Goal: Task Accomplishment & Management: Manage account settings

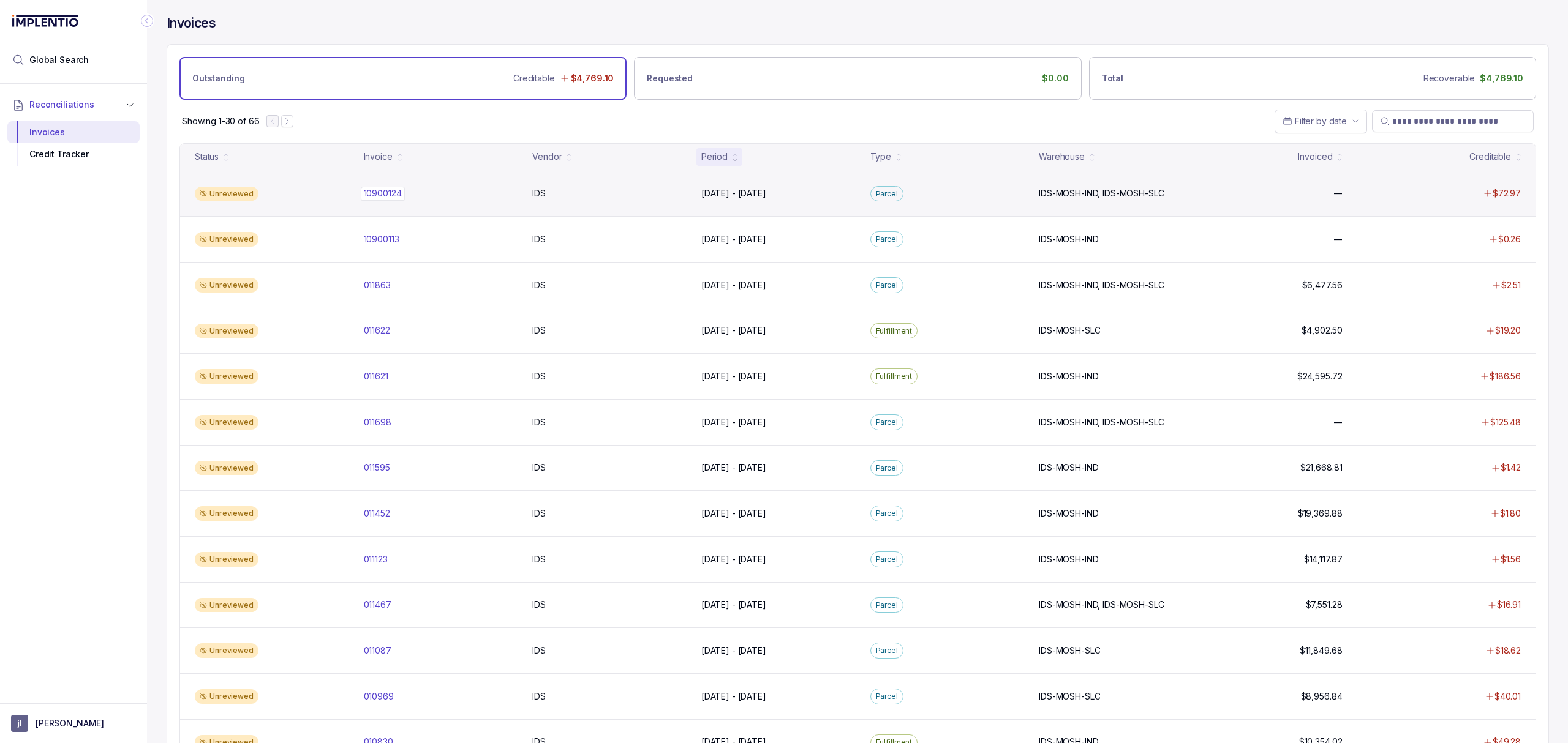
click at [386, 192] on p "10900124" at bounding box center [382, 193] width 44 height 13
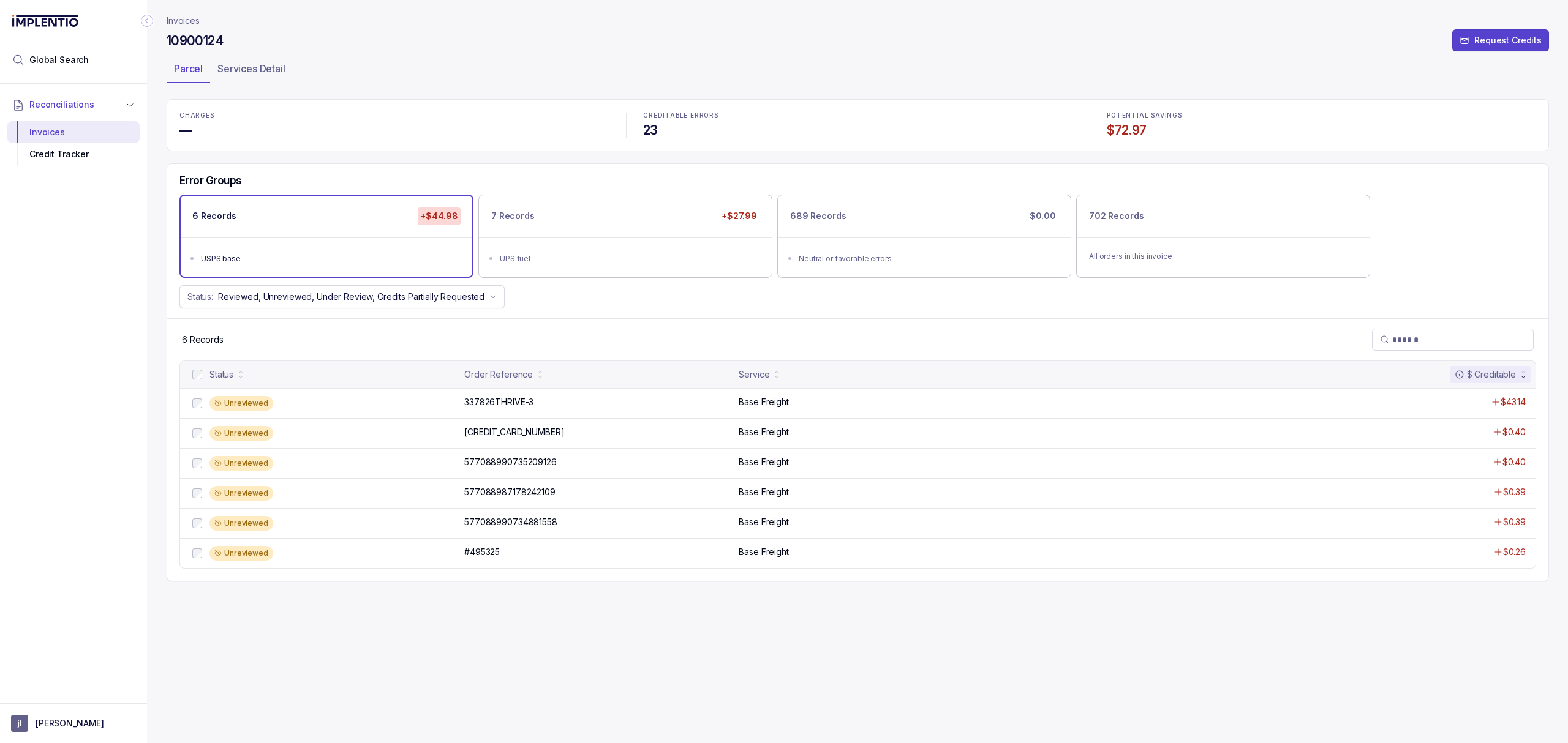
click at [481, 409] on p "337826THRIVE-3" at bounding box center [498, 402] width 75 height 13
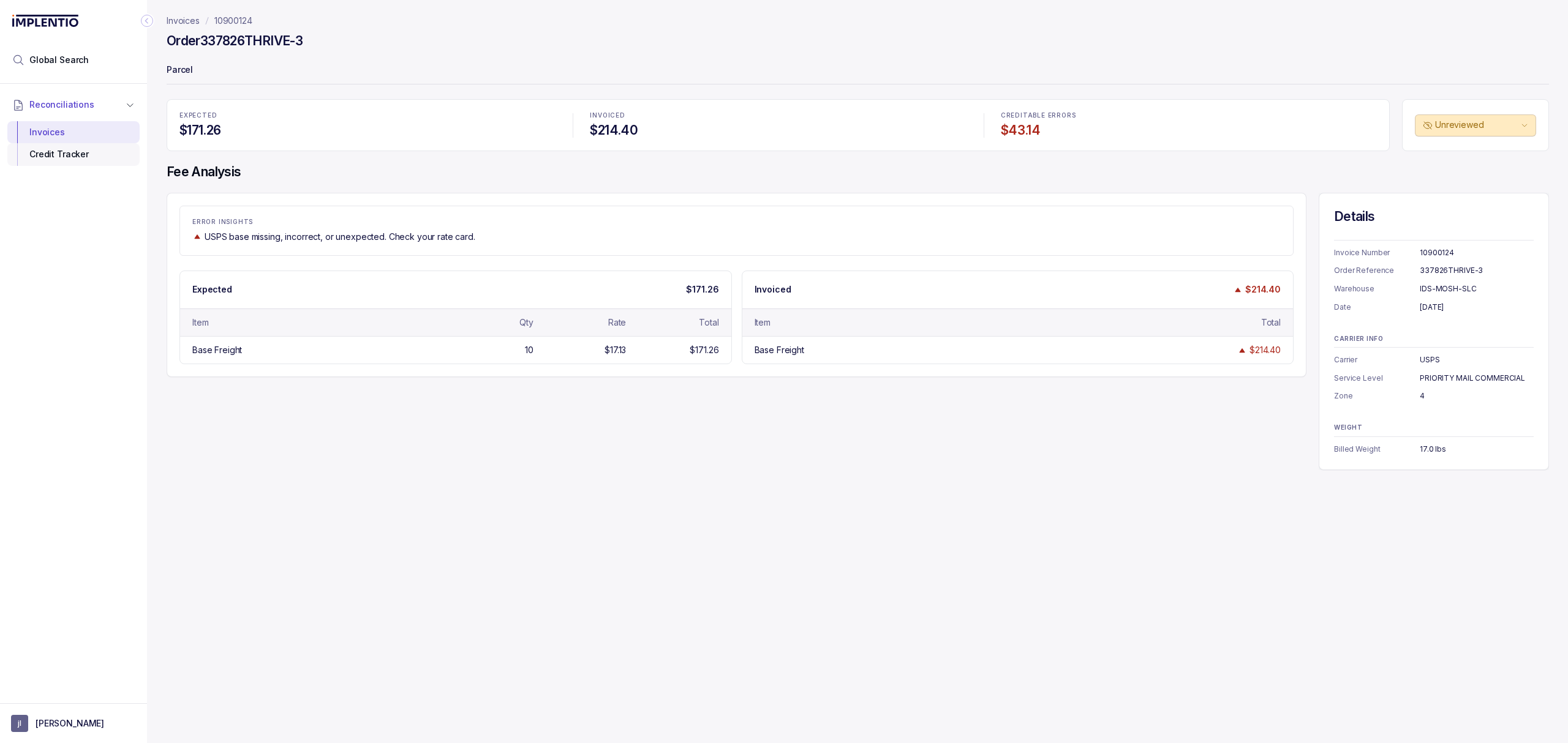
click at [79, 157] on div "Credit Tracker" at bounding box center [74, 154] width 113 height 22
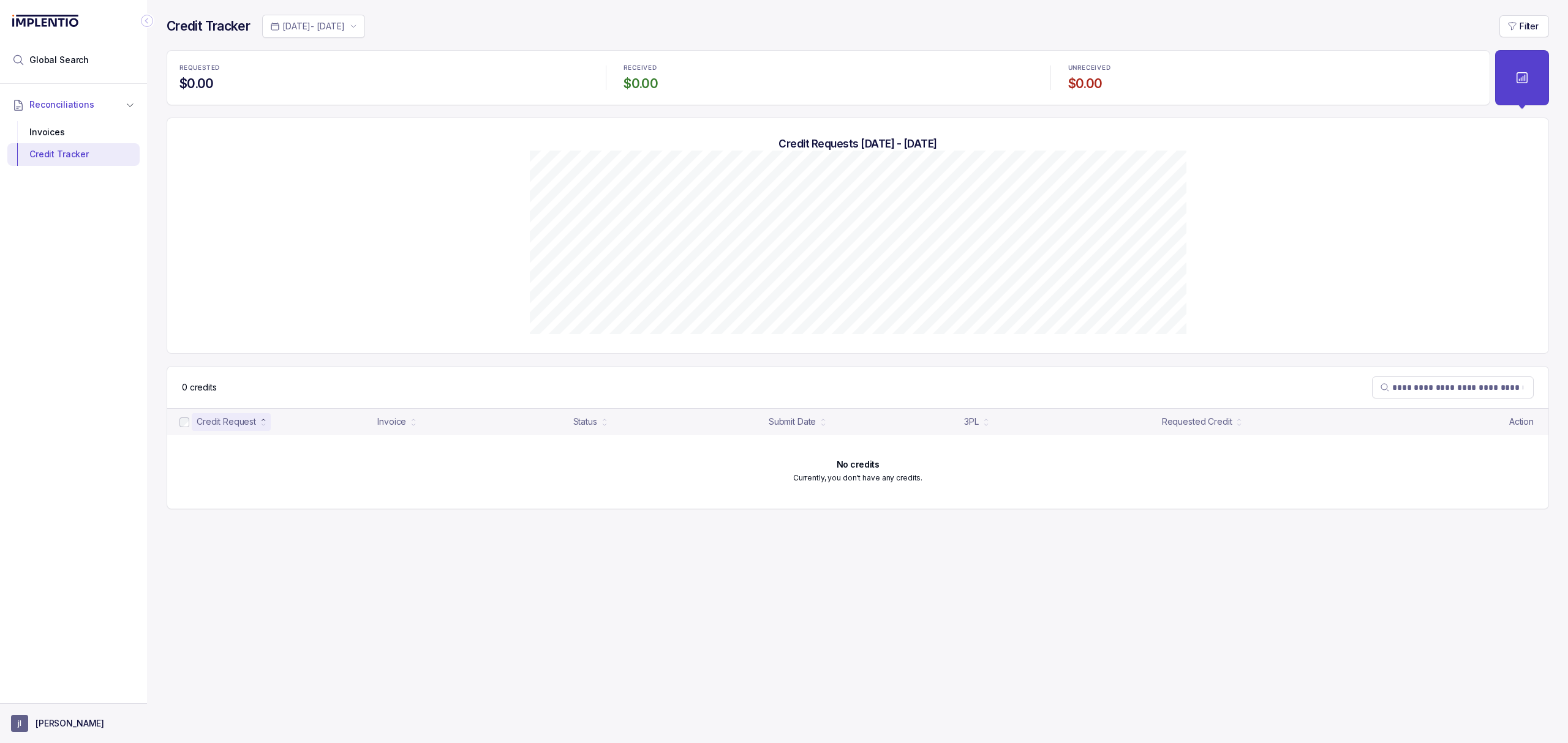
click at [91, 729] on button "[PERSON_NAME]" at bounding box center [73, 723] width 125 height 17
click at [84, 695] on p "Logout" at bounding box center [80, 697] width 101 height 13
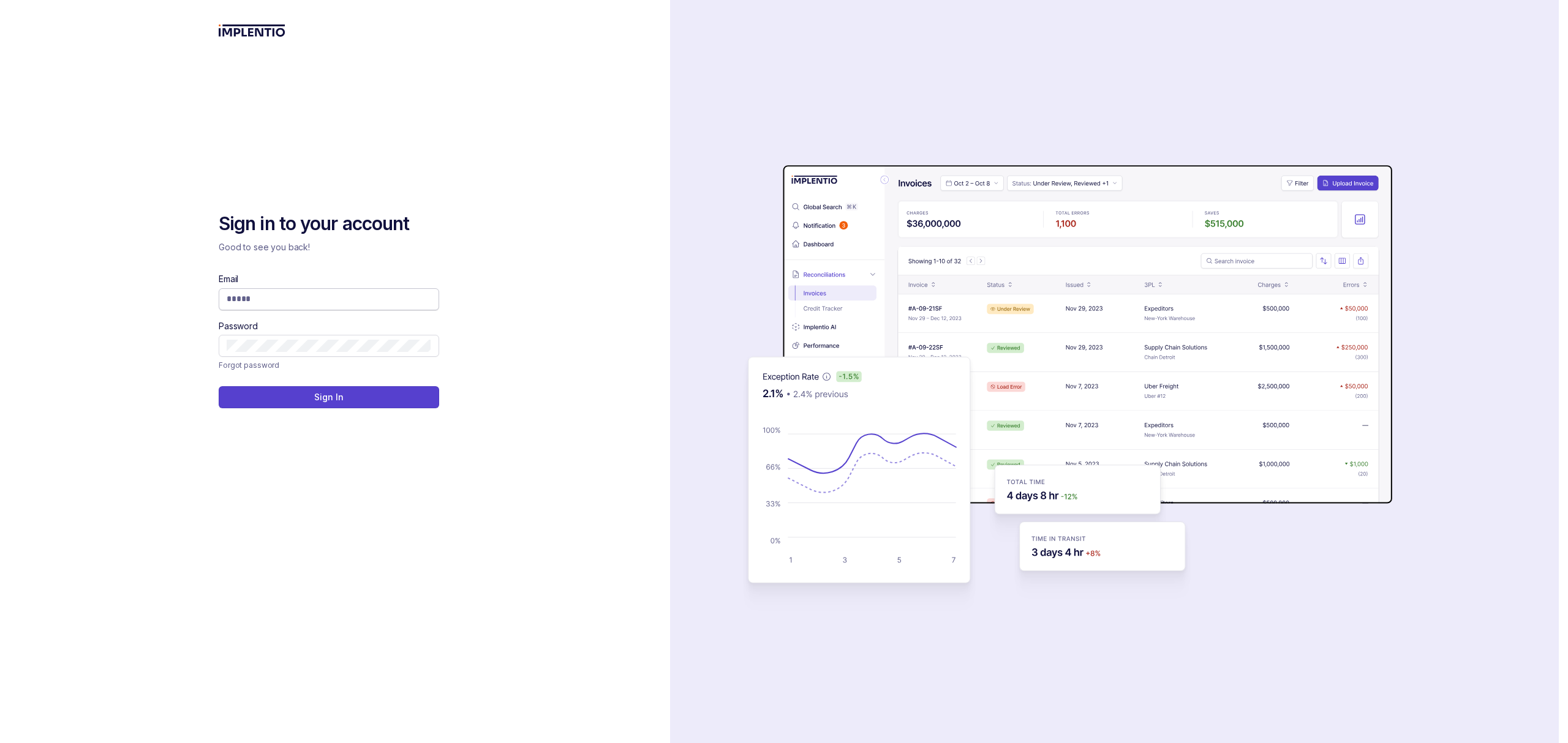
click at [346, 297] on input "Email" at bounding box center [329, 299] width 204 height 13
type input "**********"
